Goal: Transaction & Acquisition: Purchase product/service

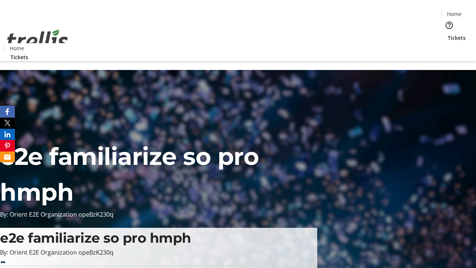
click at [448, 34] on span "Tickets" at bounding box center [457, 38] width 18 height 8
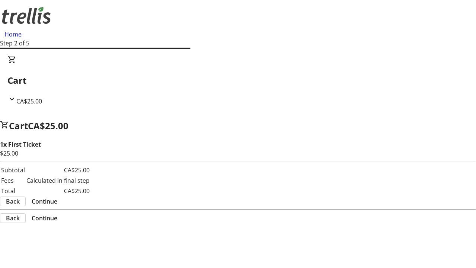
click at [57, 197] on span "Continue" at bounding box center [45, 201] width 26 height 9
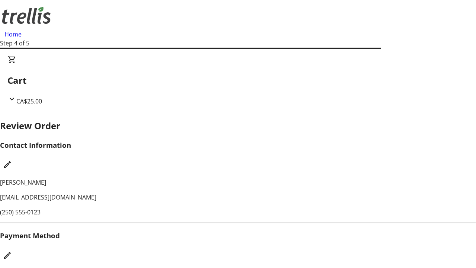
click at [12, 251] on mat-icon "Edit Payment Method" at bounding box center [7, 255] width 9 height 9
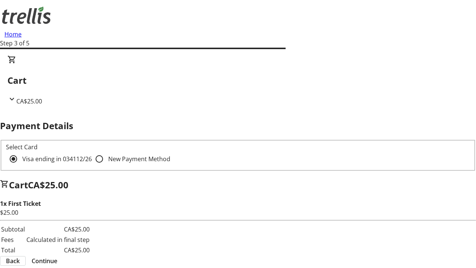
click at [92, 151] on input "New Payment Method" at bounding box center [99, 158] width 15 height 15
radio input "true"
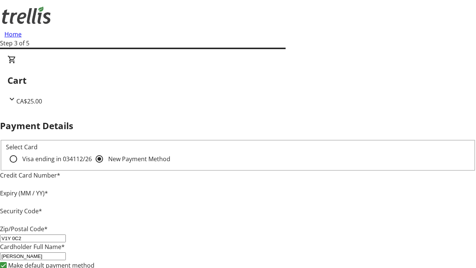
type input "V1Y 0C2"
